Goal: Task Accomplishment & Management: Manage account settings

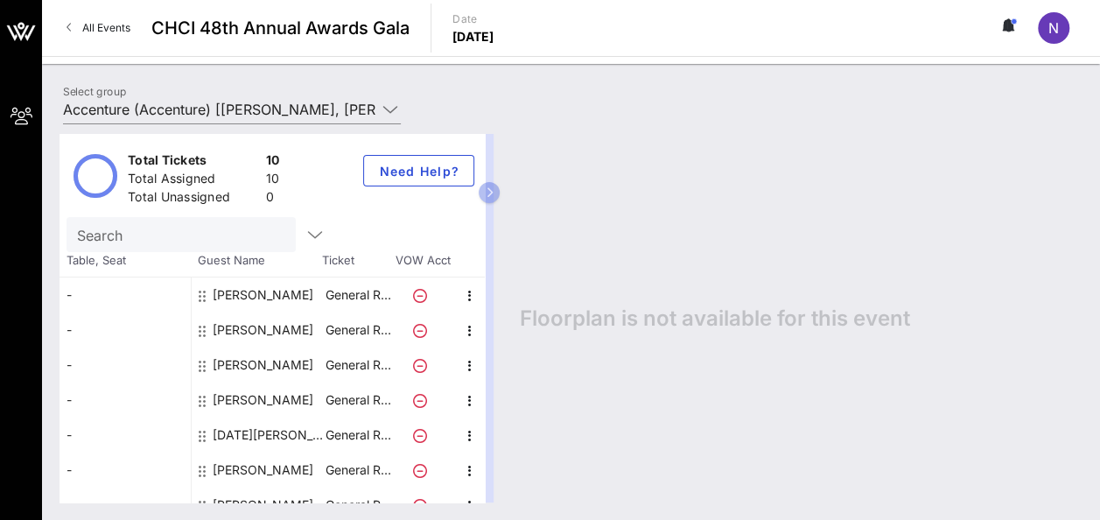
scroll to position [124, 0]
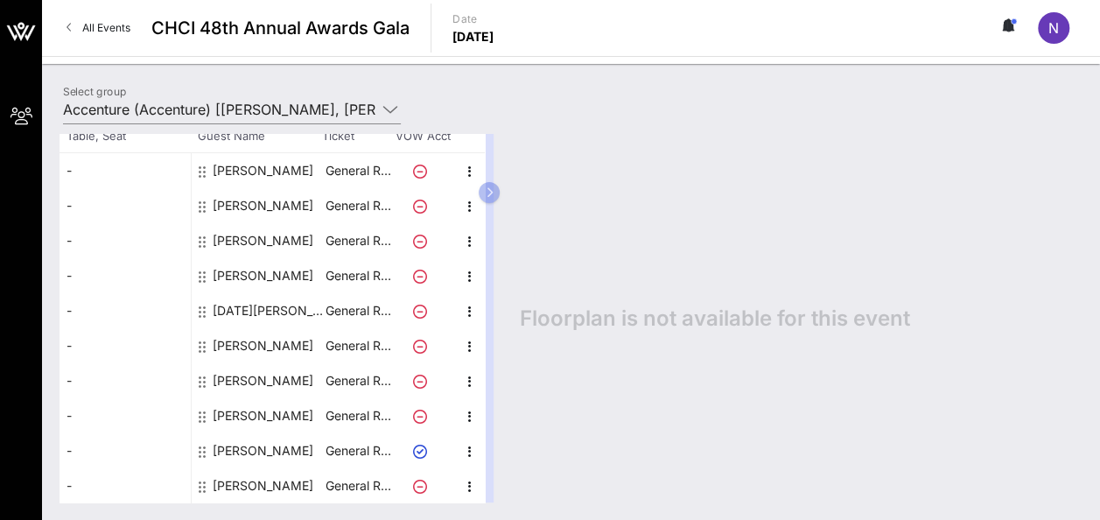
click at [1074, 215] on div "Floorplan is not available for this event" at bounding box center [792, 318] width 580 height 369
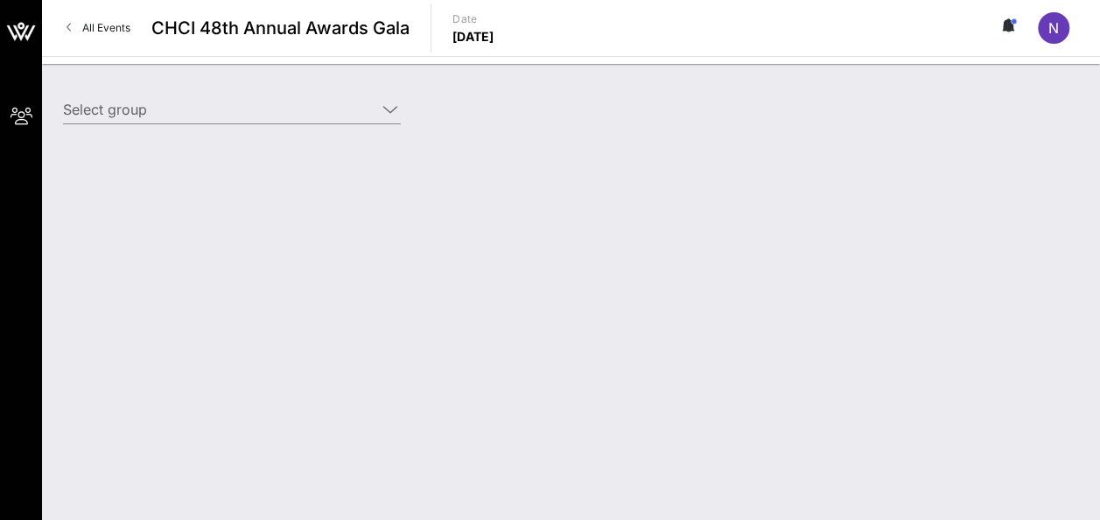
type input "Accenture (Accenture) [[PERSON_NAME], [PERSON_NAME][EMAIL_ADDRESS][PERSON_NAME]…"
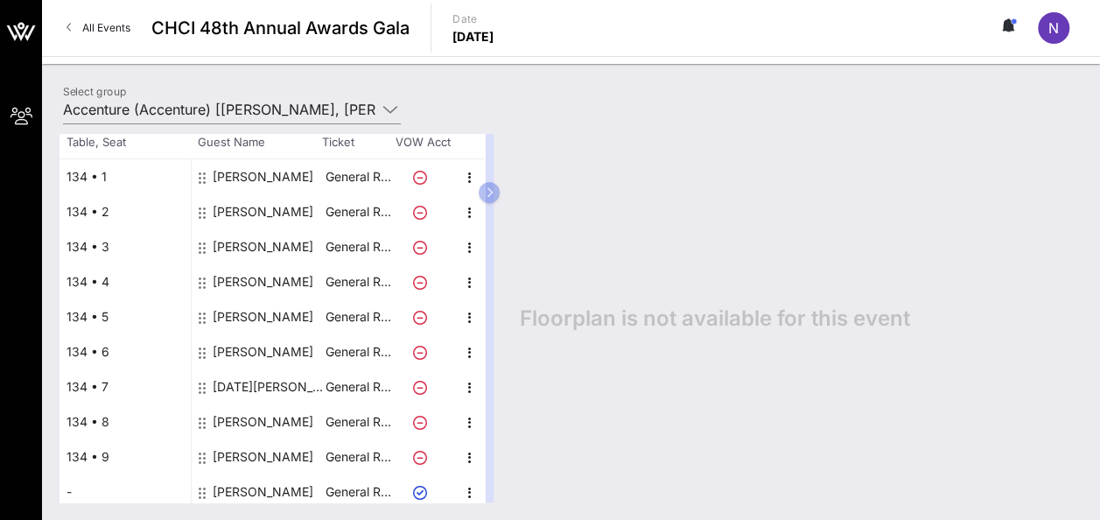
scroll to position [124, 0]
